Goal: Navigation & Orientation: Find specific page/section

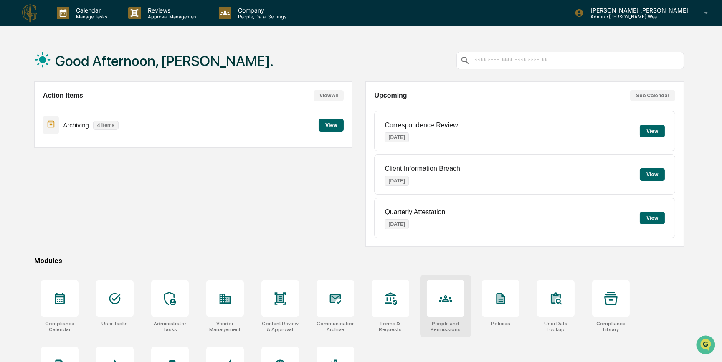
click at [436, 296] on div at bounding box center [446, 299] width 38 height 38
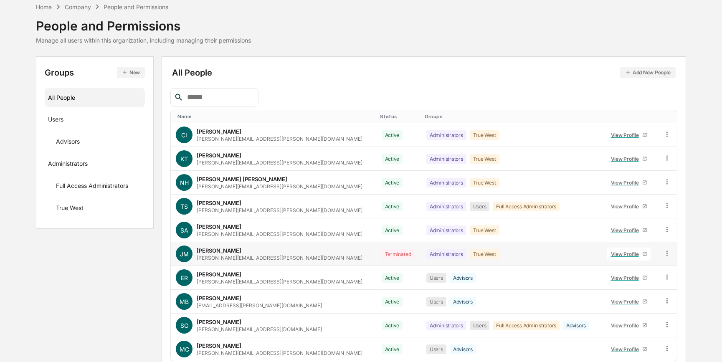
scroll to position [73, 0]
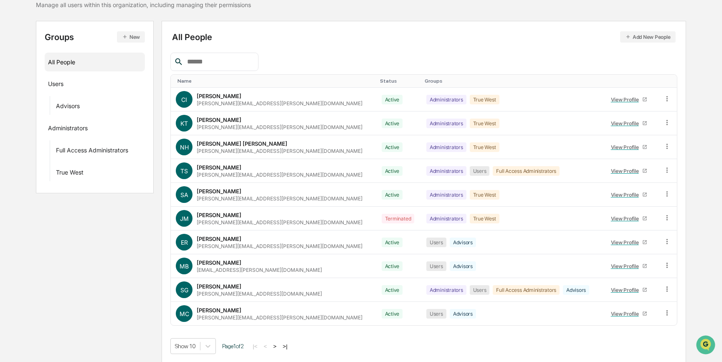
click at [278, 345] on button ">" at bounding box center [275, 346] width 8 height 7
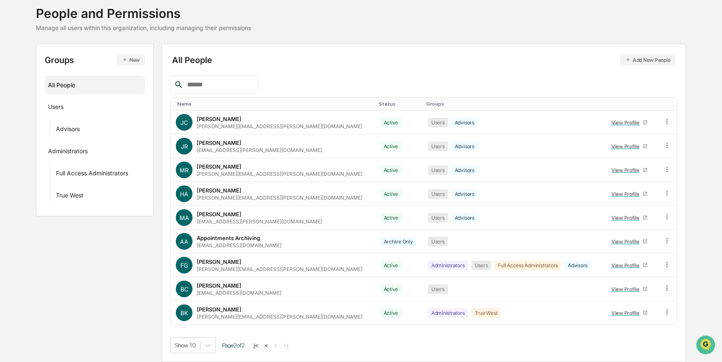
scroll to position [49, 0]
click at [271, 347] on button "<" at bounding box center [266, 346] width 8 height 7
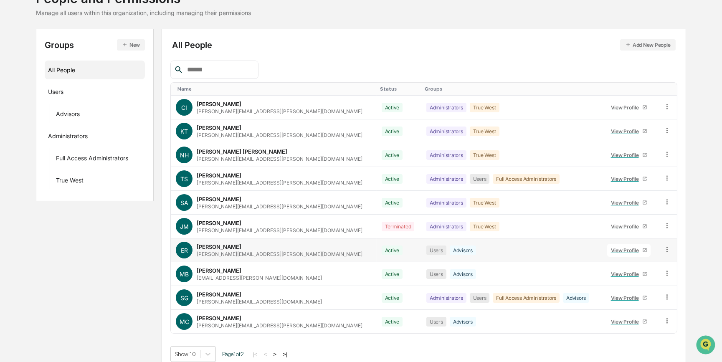
scroll to position [73, 0]
